Goal: Transaction & Acquisition: Purchase product/service

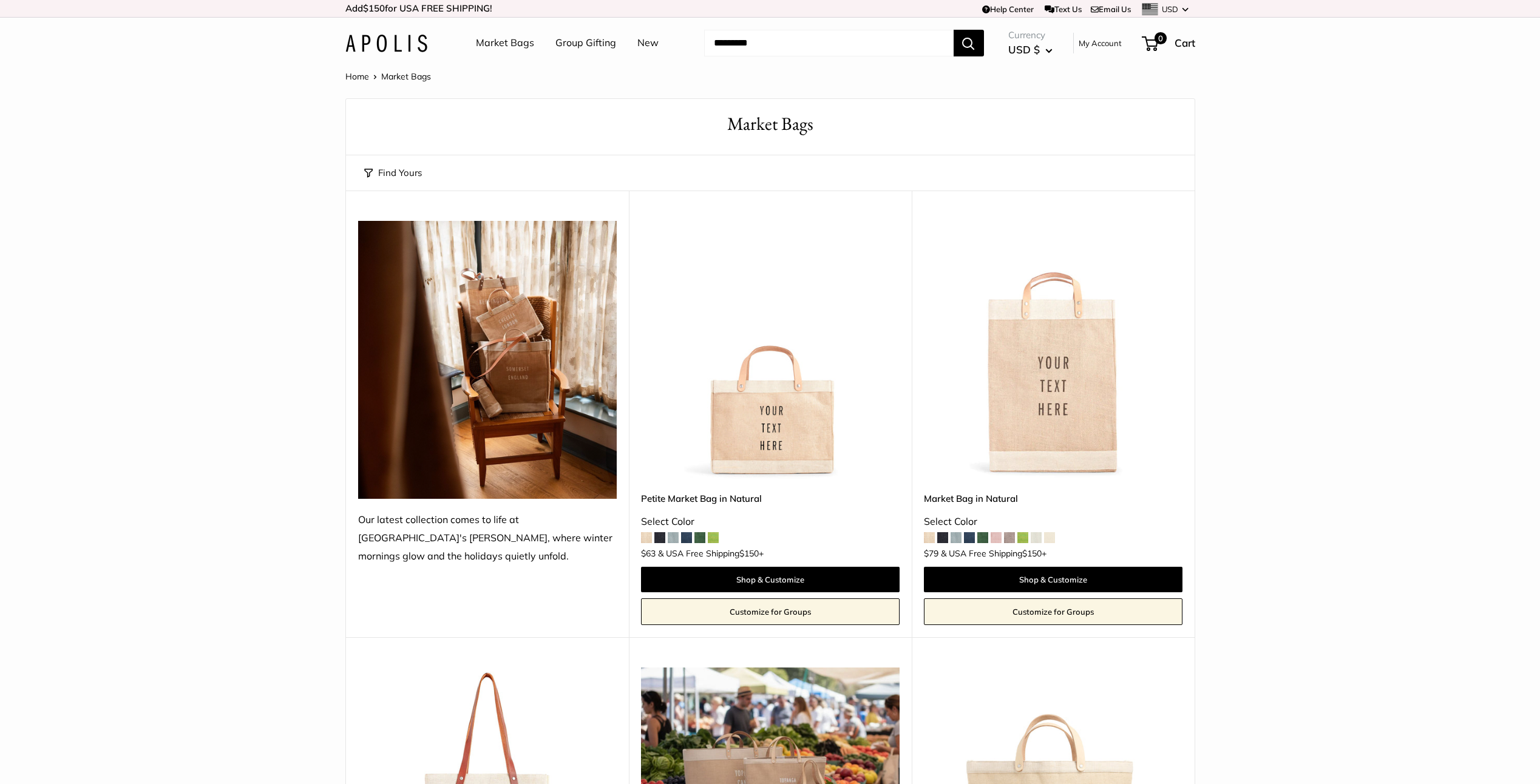
click at [493, 37] on link "Market Bags" at bounding box center [505, 43] width 58 height 18
